Goal: Task Accomplishment & Management: Use online tool/utility

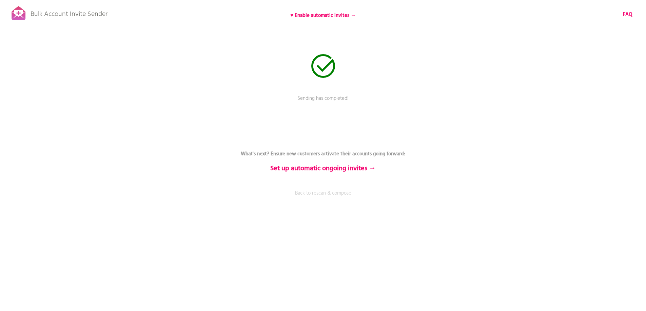
click at [337, 196] on link "Back to rescan & compose" at bounding box center [322, 198] width 203 height 17
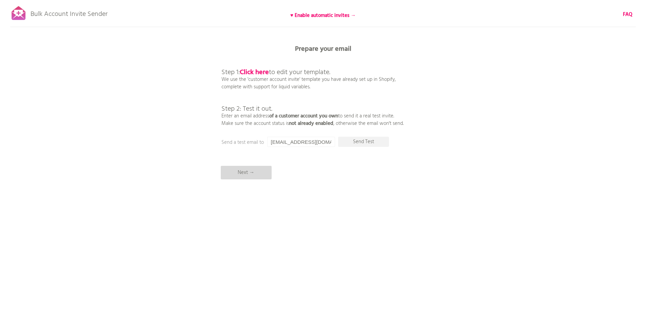
click at [249, 173] on p "Next →" at bounding box center [246, 173] width 51 height 14
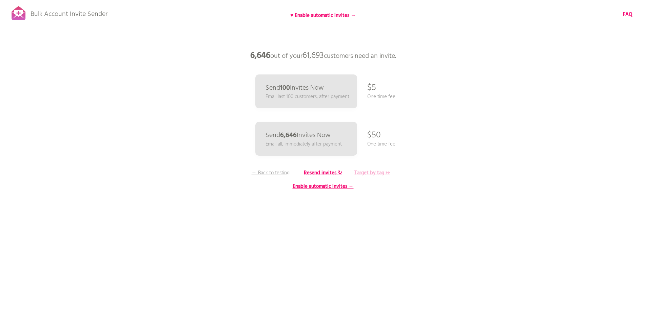
click at [370, 172] on b "Target by tag ↦" at bounding box center [372, 173] width 36 height 8
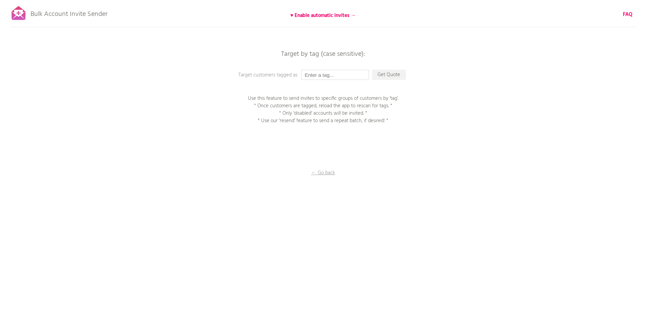
click at [330, 74] on input "text" at bounding box center [335, 75] width 68 height 10
type input "P1EE"
click at [389, 74] on p "Get Quote" at bounding box center [389, 75] width 34 height 10
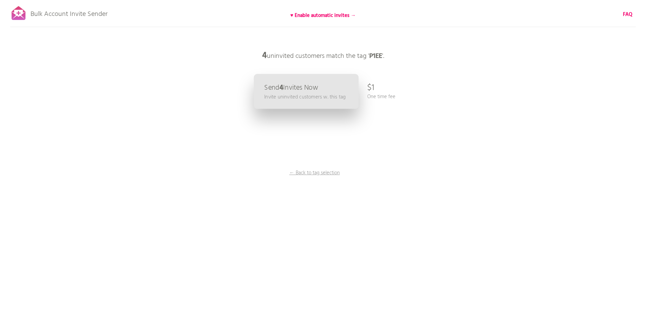
click at [297, 89] on p "Send 4 Invites Now" at bounding box center [291, 87] width 54 height 7
